Goal: Task Accomplishment & Management: Manage account settings

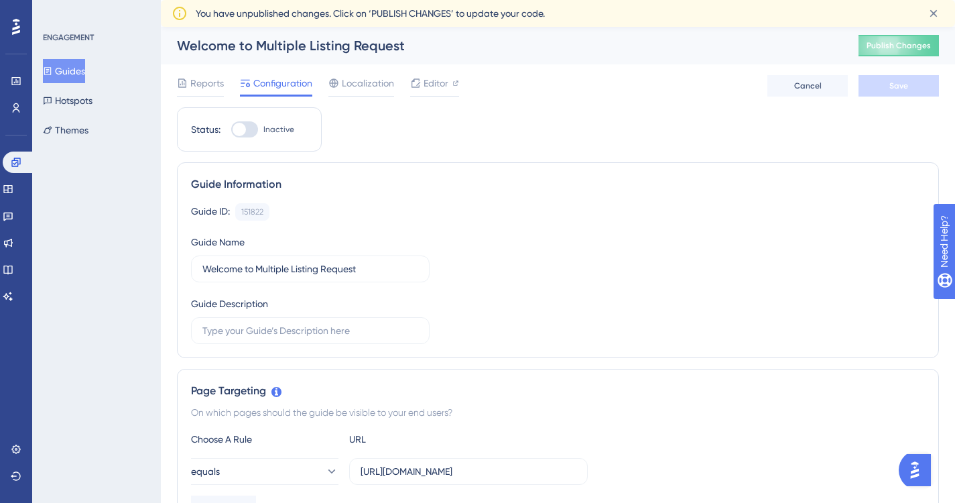
click at [76, 67] on button "Guides" at bounding box center [64, 71] width 42 height 24
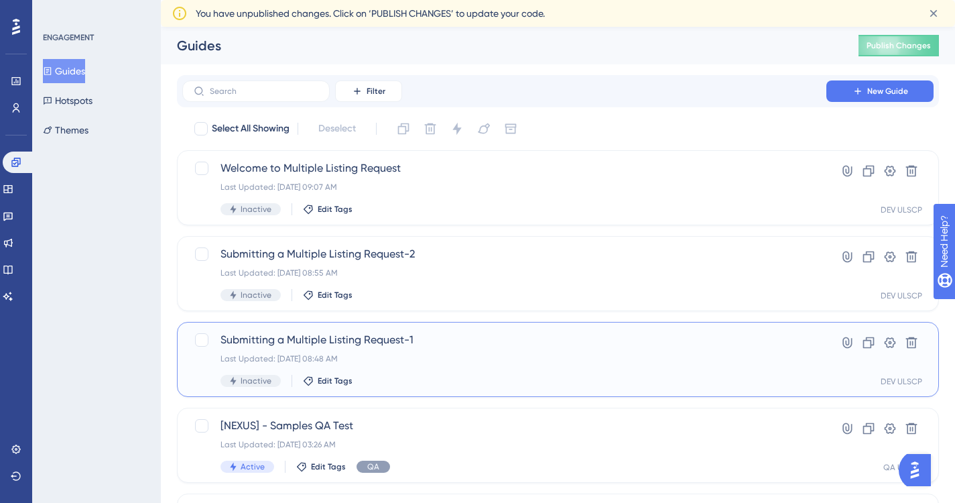
click at [513, 363] on div "Last Updated: [DATE] 08:48 AM" at bounding box center [504, 358] width 568 height 11
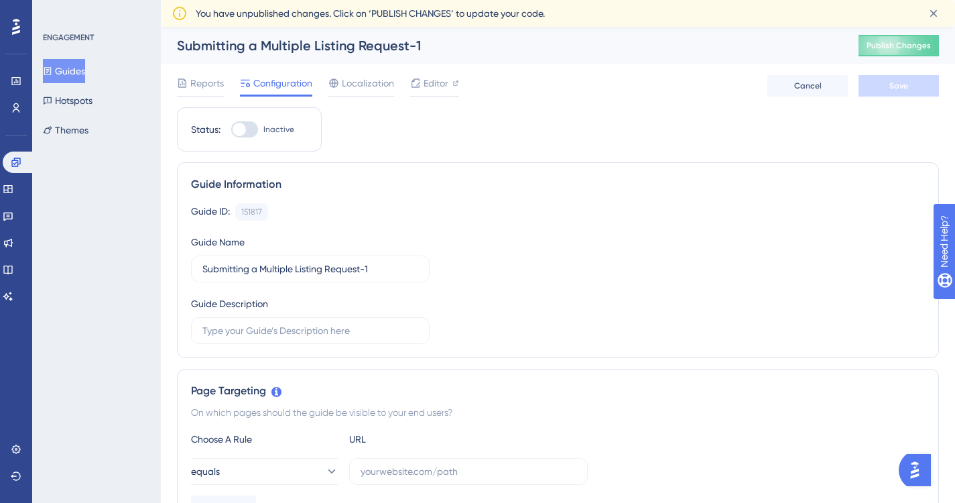
click at [77, 65] on button "Guides" at bounding box center [64, 71] width 42 height 24
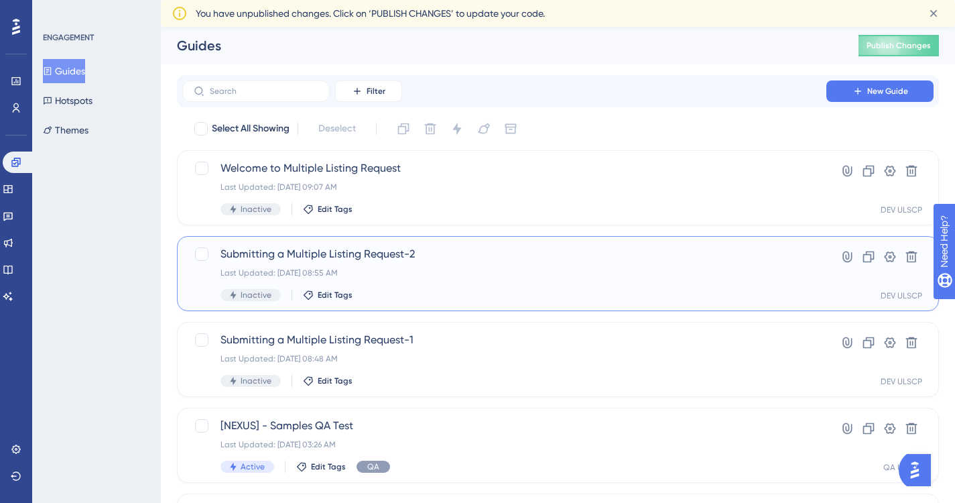
click at [354, 288] on div "Submitting a Multiple Listing Request-2 Last Updated: [DATE] 08:55 AM Inactive …" at bounding box center [504, 273] width 568 height 55
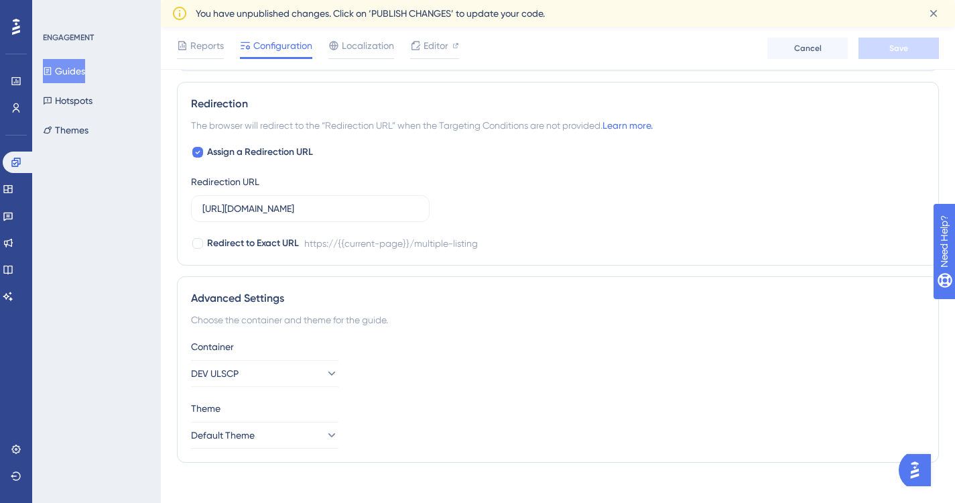
scroll to position [952, 0]
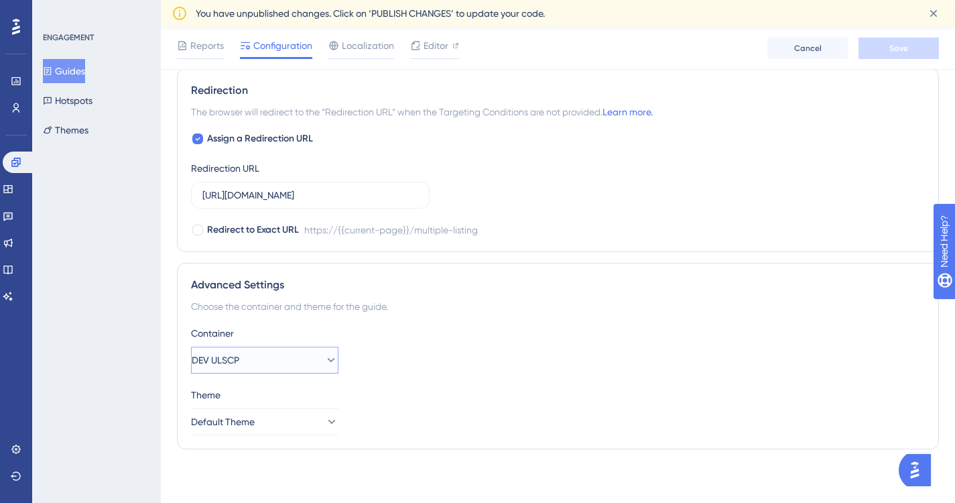
click at [324, 359] on icon at bounding box center [330, 359] width 13 height 13
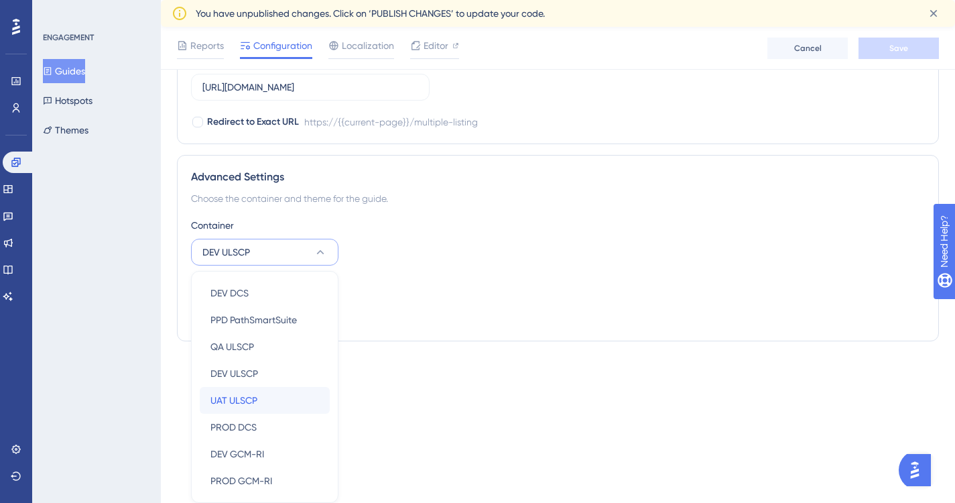
click at [245, 401] on span "UAT ULSCP" at bounding box center [233, 400] width 47 height 16
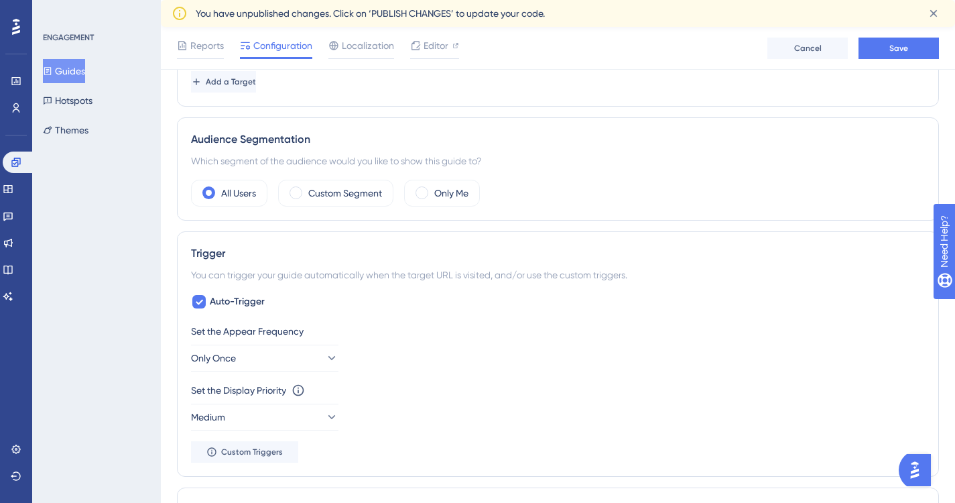
scroll to position [469, 0]
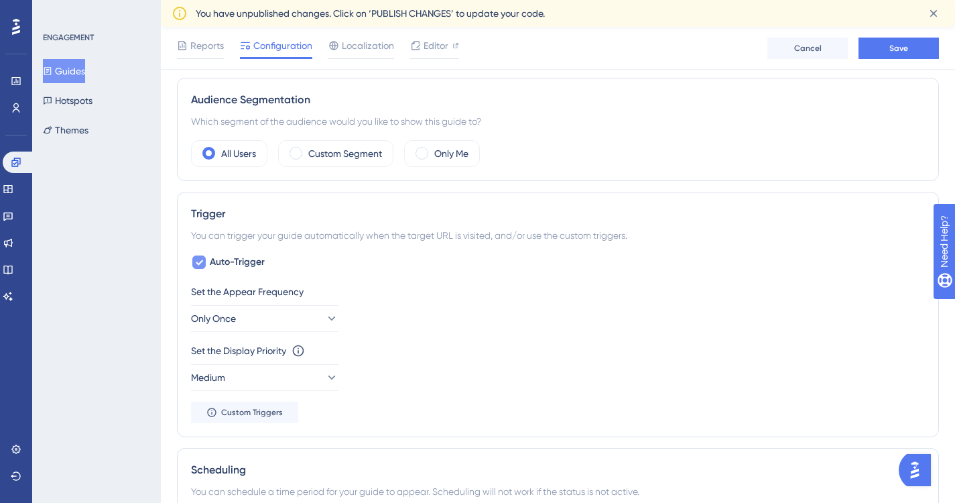
click at [201, 263] on icon at bounding box center [199, 262] width 7 height 5
checkbox input "false"
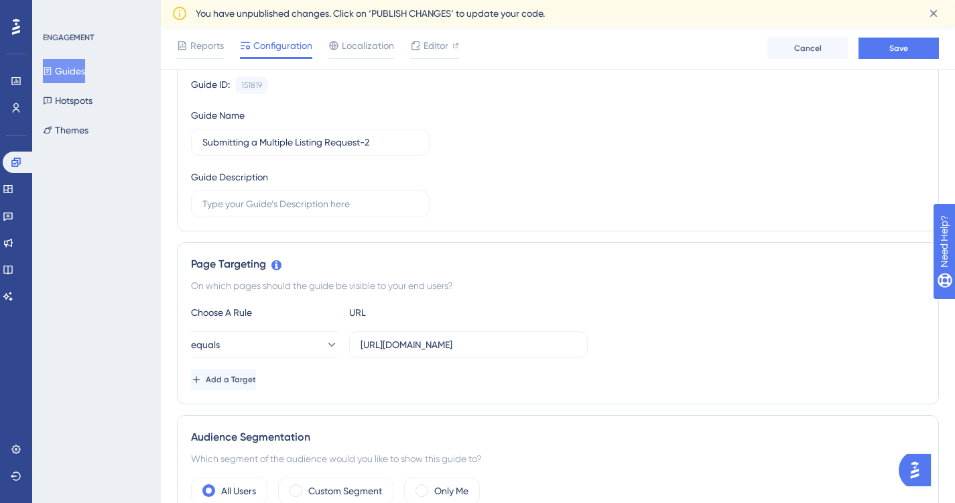
scroll to position [0, 0]
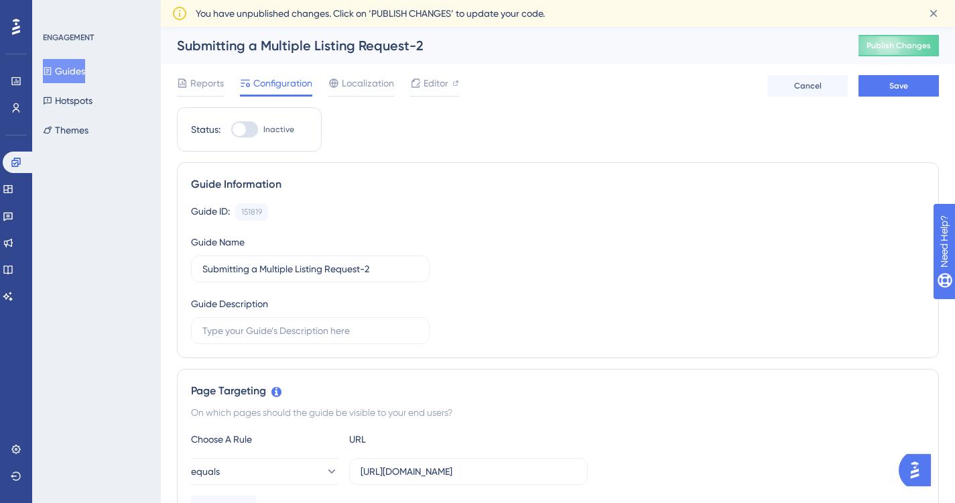
click at [84, 71] on button "Guides" at bounding box center [64, 71] width 42 height 24
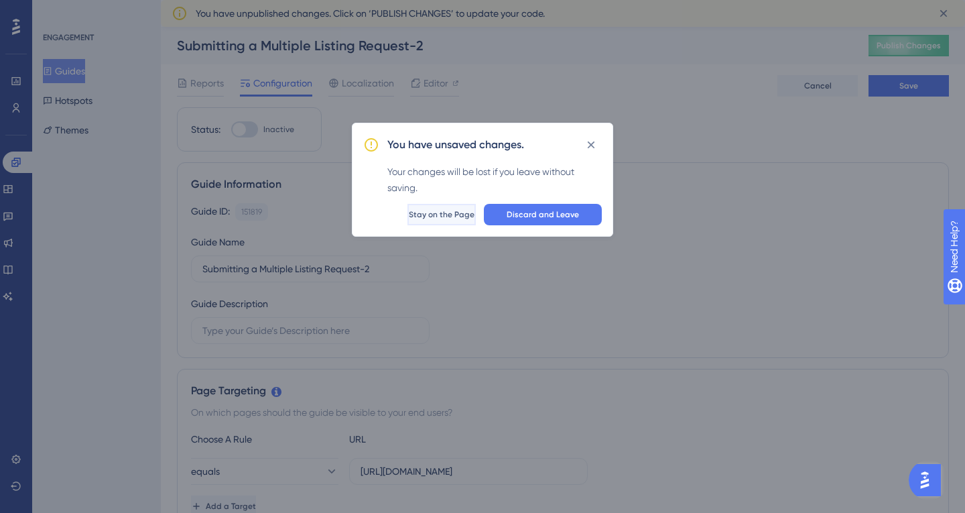
click at [411, 212] on span "Stay on the Page" at bounding box center [442, 214] width 66 height 11
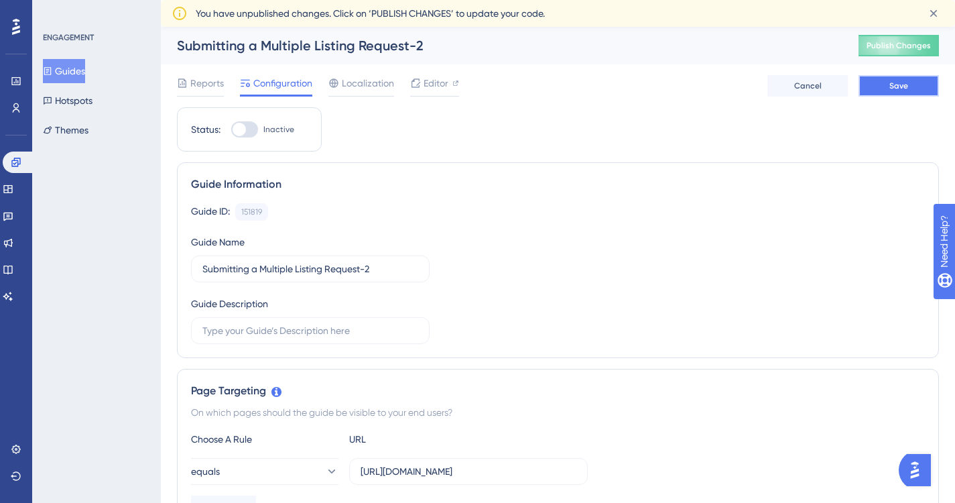
click at [896, 82] on span "Save" at bounding box center [898, 85] width 19 height 11
click at [84, 72] on button "Guides" at bounding box center [64, 71] width 42 height 24
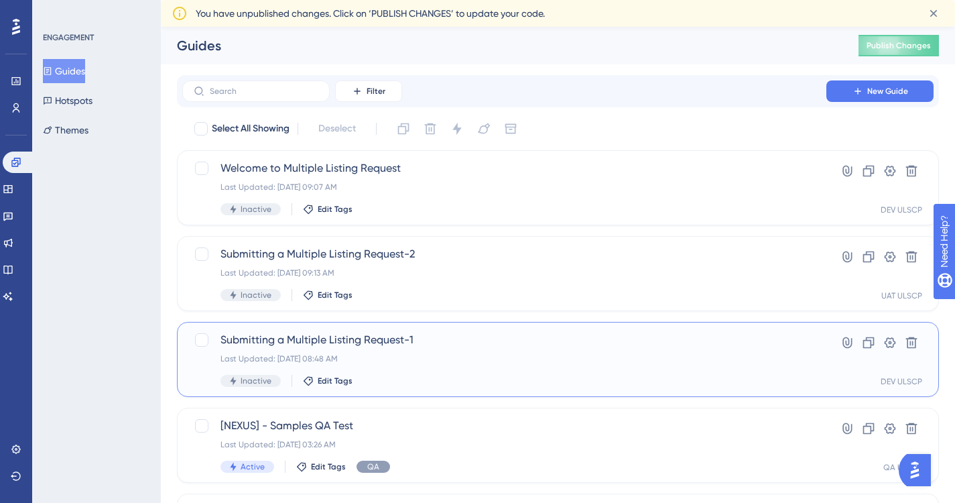
click at [344, 346] on span "Submitting a Multiple Listing Request-1" at bounding box center [504, 340] width 568 height 16
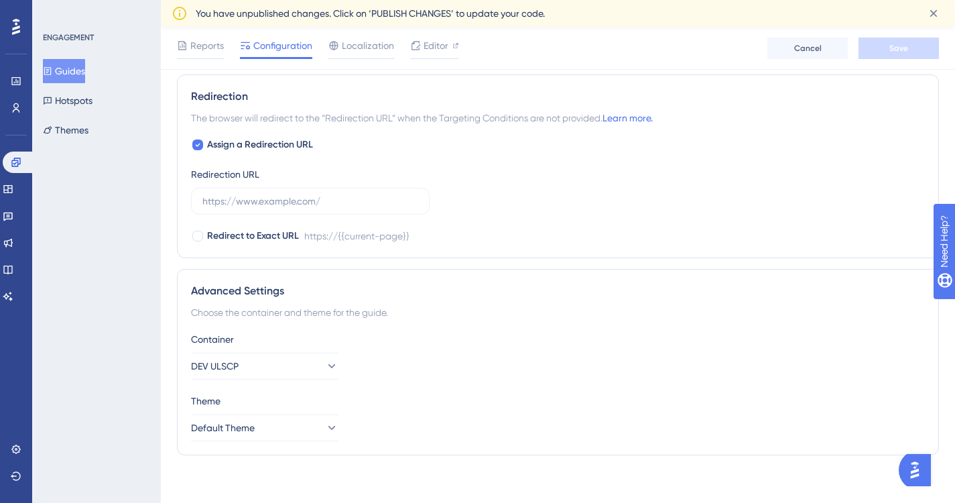
scroll to position [952, 0]
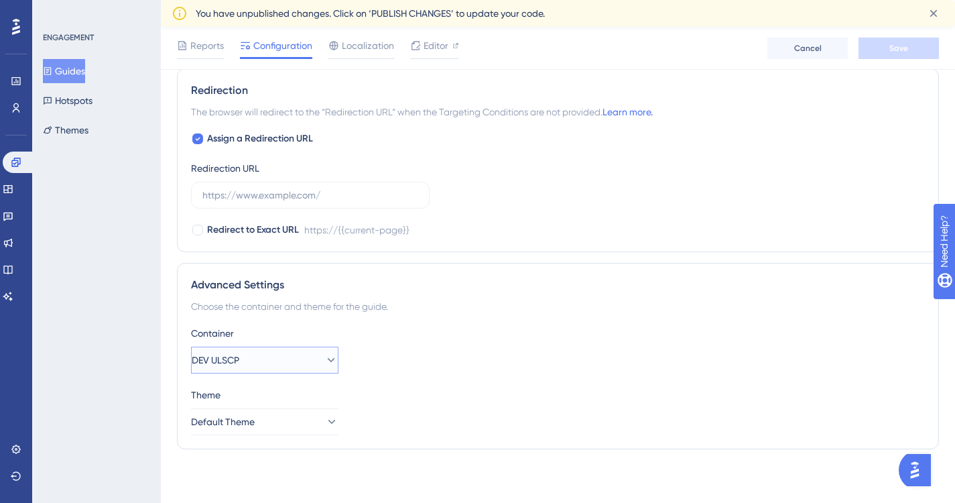
click at [324, 359] on icon at bounding box center [330, 359] width 13 height 13
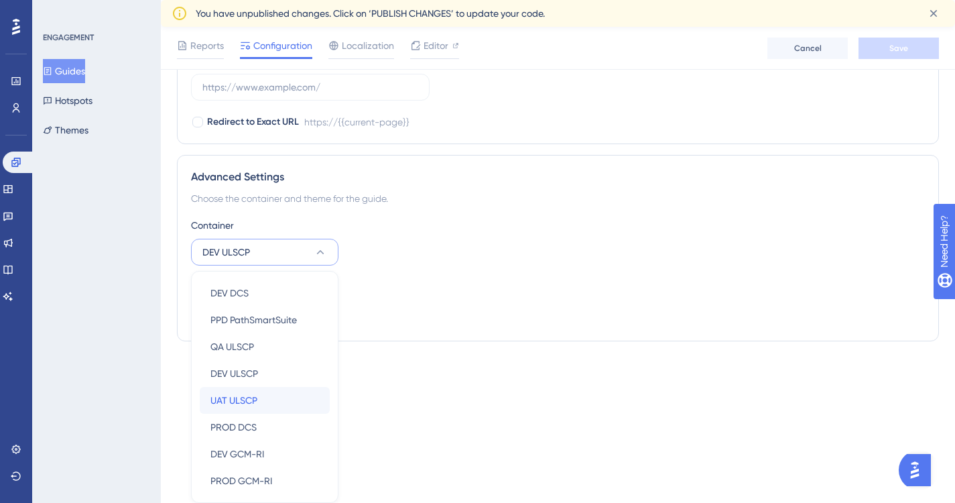
click at [240, 400] on span "UAT ULSCP" at bounding box center [233, 400] width 47 height 16
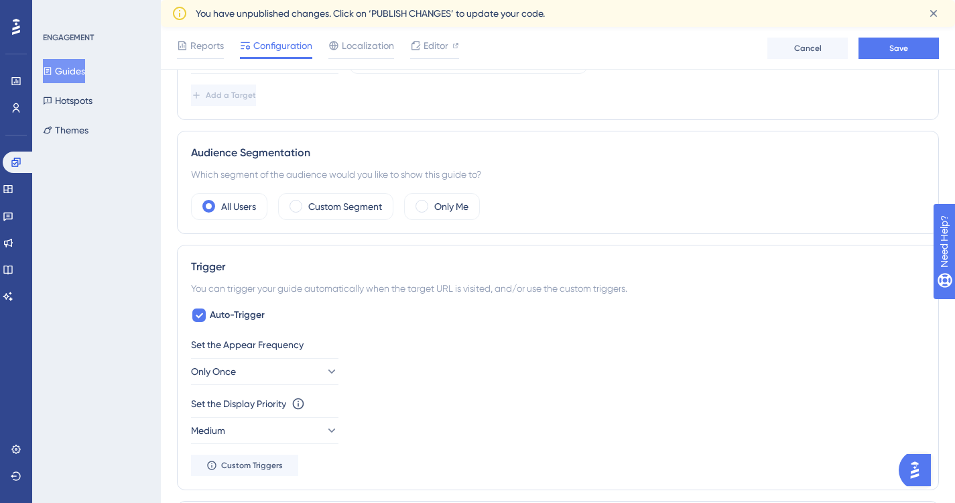
scroll to position [416, 0]
click at [198, 315] on icon at bounding box center [199, 315] width 8 height 11
checkbox input "false"
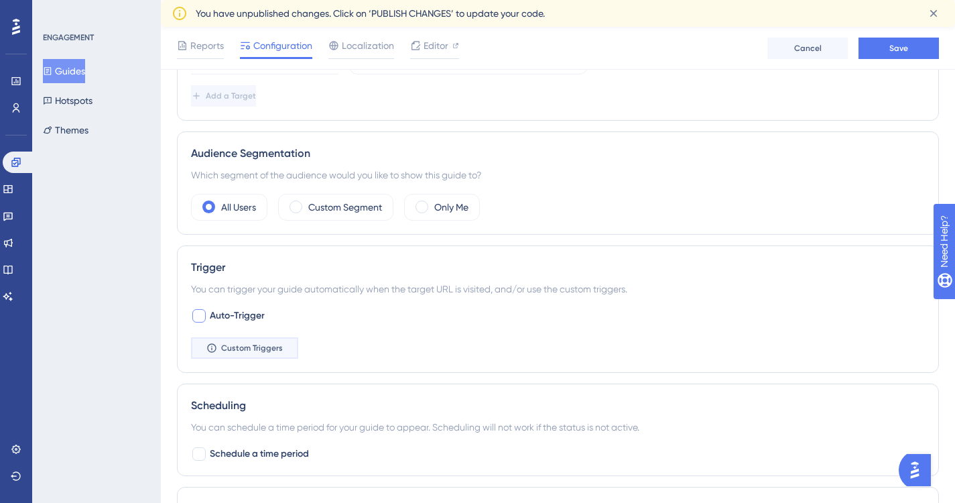
click at [263, 349] on span "Custom Triggers" at bounding box center [252, 347] width 62 height 11
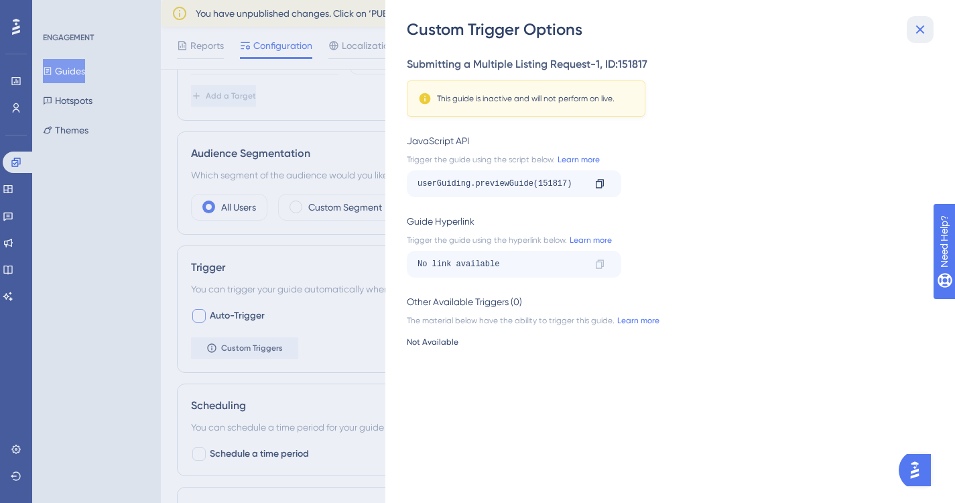
click at [921, 24] on icon at bounding box center [920, 29] width 16 height 16
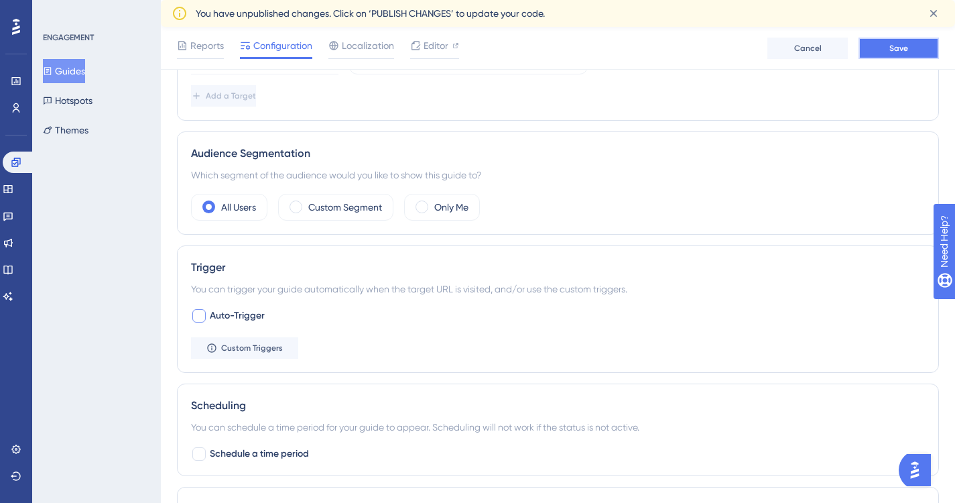
click at [883, 42] on button "Save" at bounding box center [898, 48] width 80 height 21
click at [73, 67] on button "Guides" at bounding box center [64, 71] width 42 height 24
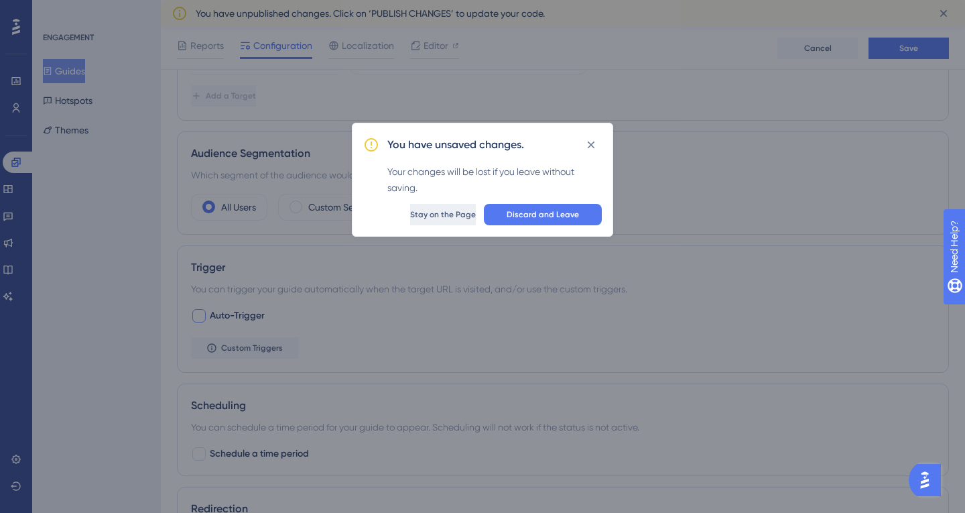
click at [450, 216] on span "Stay on the Page" at bounding box center [443, 214] width 66 height 11
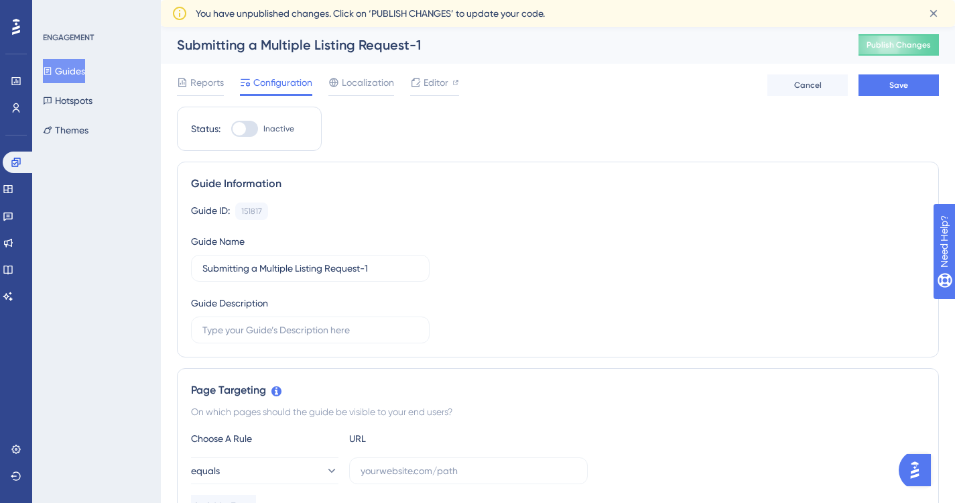
scroll to position [0, 0]
click at [809, 87] on span "Cancel" at bounding box center [807, 85] width 27 height 11
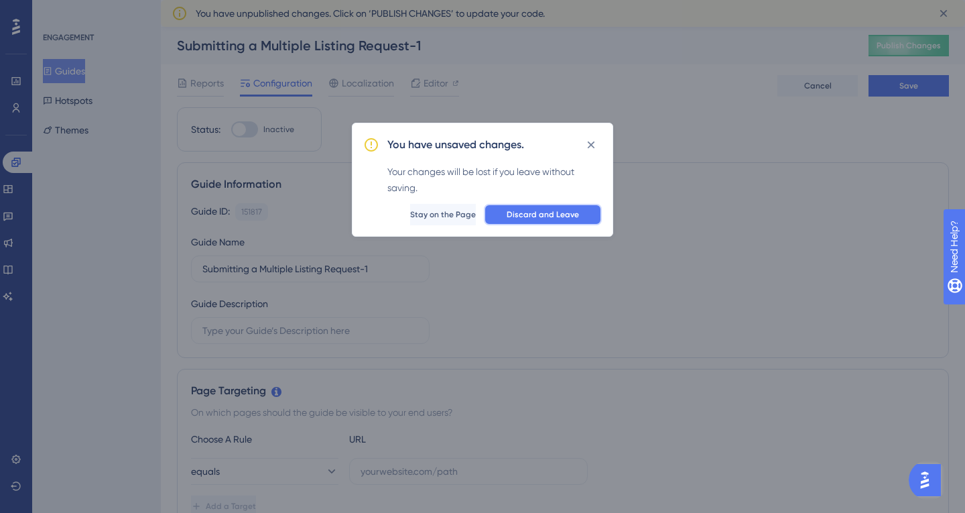
click at [539, 213] on span "Discard and Leave" at bounding box center [543, 214] width 72 height 11
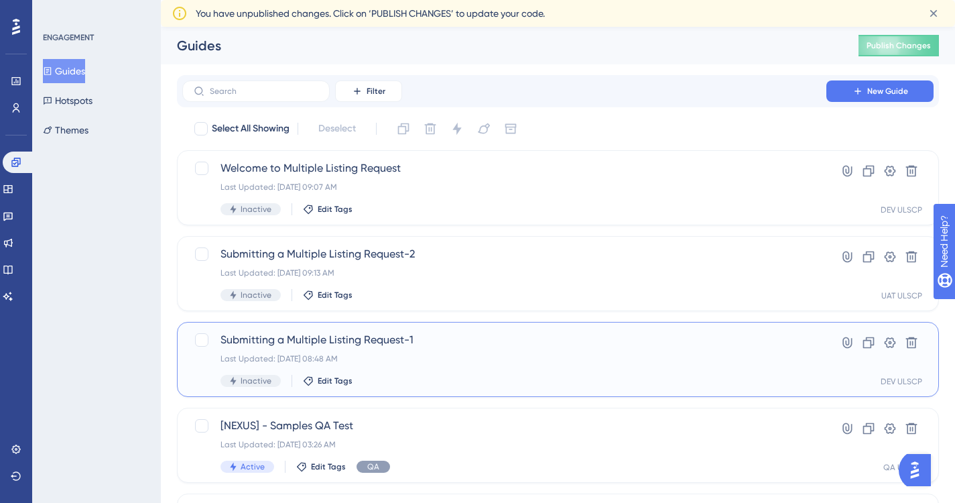
click at [375, 344] on span "Submitting a Multiple Listing Request-1" at bounding box center [504, 340] width 568 height 16
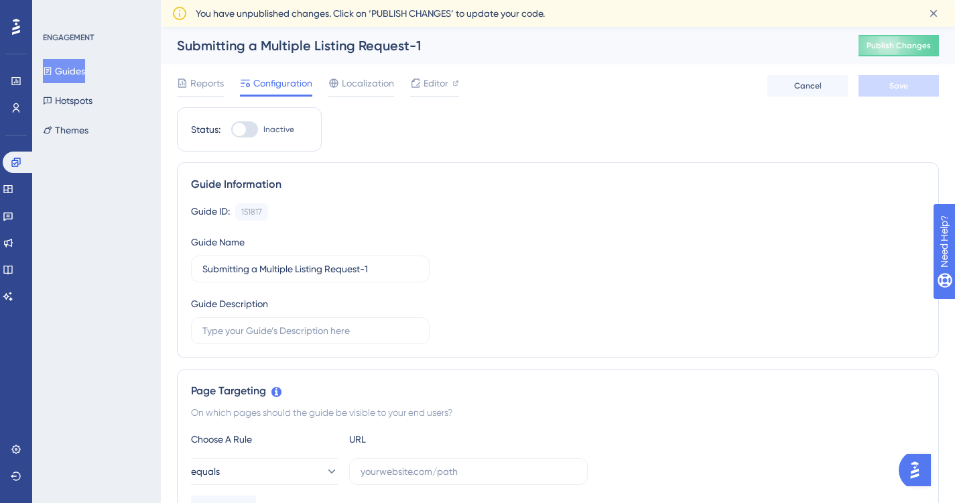
click at [74, 68] on button "Guides" at bounding box center [64, 71] width 42 height 24
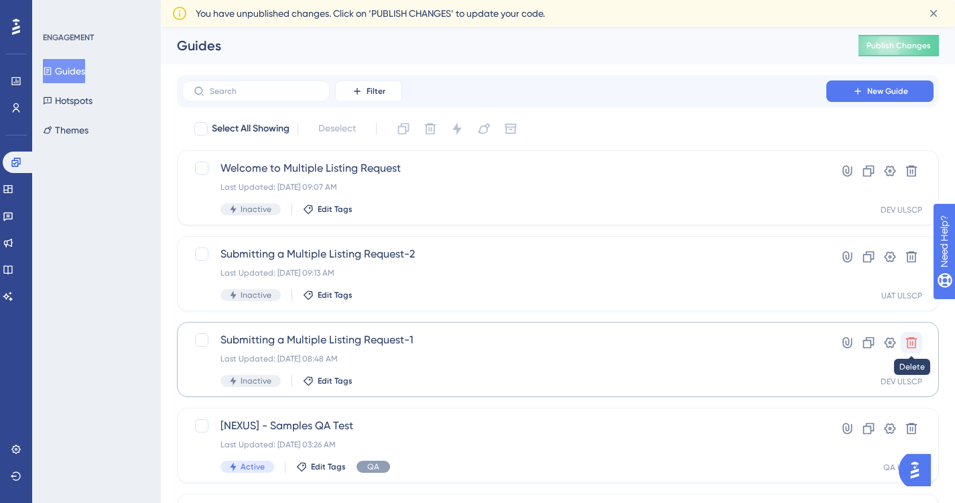
click at [911, 342] on icon at bounding box center [911, 342] width 11 height 11
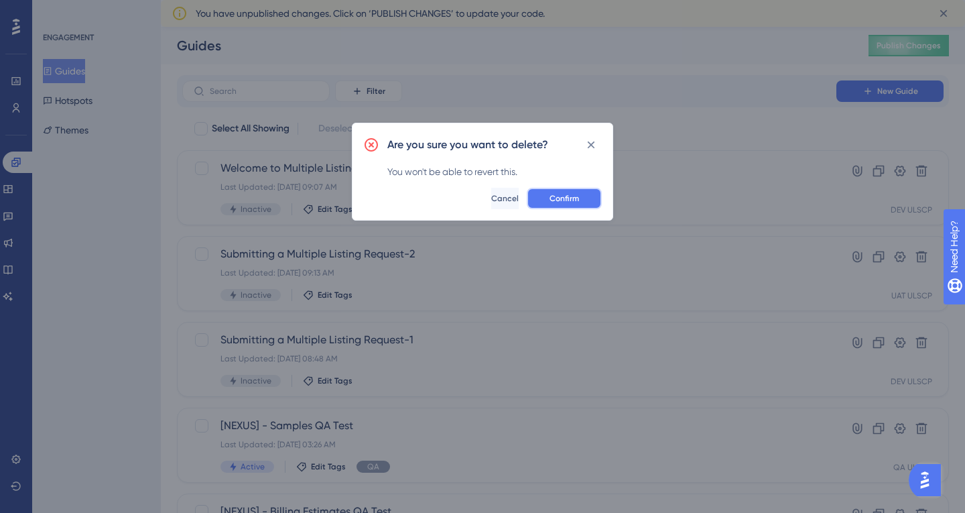
click at [563, 198] on span "Confirm" at bounding box center [564, 198] width 29 height 11
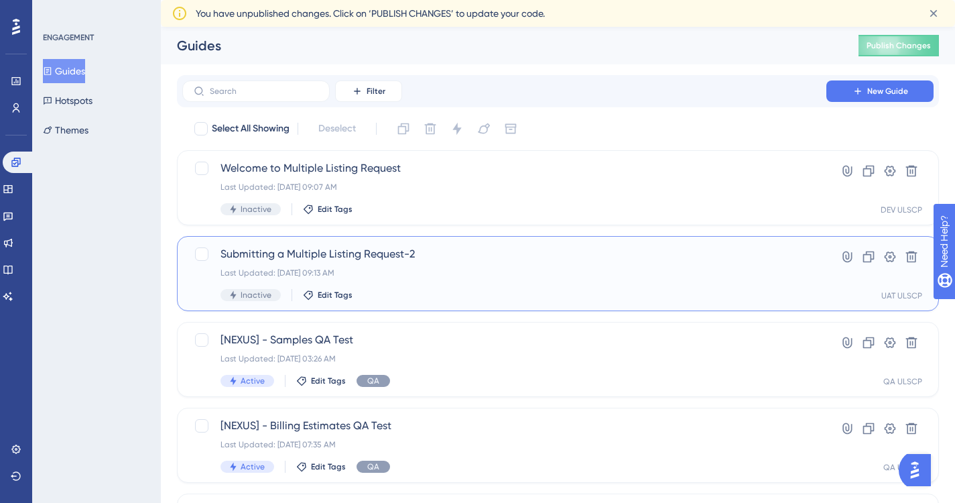
click at [326, 267] on div "Submitting a Multiple Listing Request-2 Last Updated: [DATE] 09:13 AM Inactive …" at bounding box center [504, 273] width 568 height 55
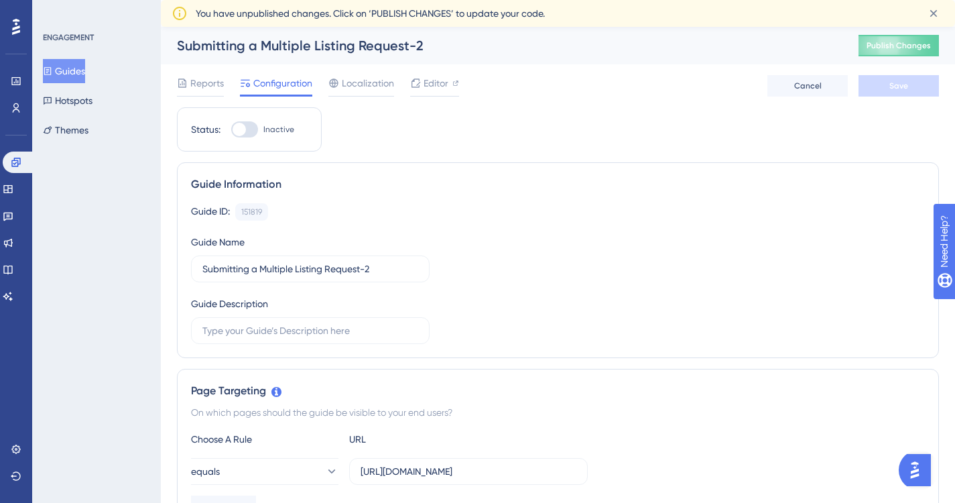
click at [414, 44] on div "Submitting a Multiple Listing Request-2" at bounding box center [501, 45] width 648 height 19
click at [407, 46] on div "Submitting a Multiple Listing Request-2" at bounding box center [501, 45] width 648 height 19
click at [438, 81] on span "Editor" at bounding box center [436, 83] width 25 height 16
